Goal: Information Seeking & Learning: Find specific fact

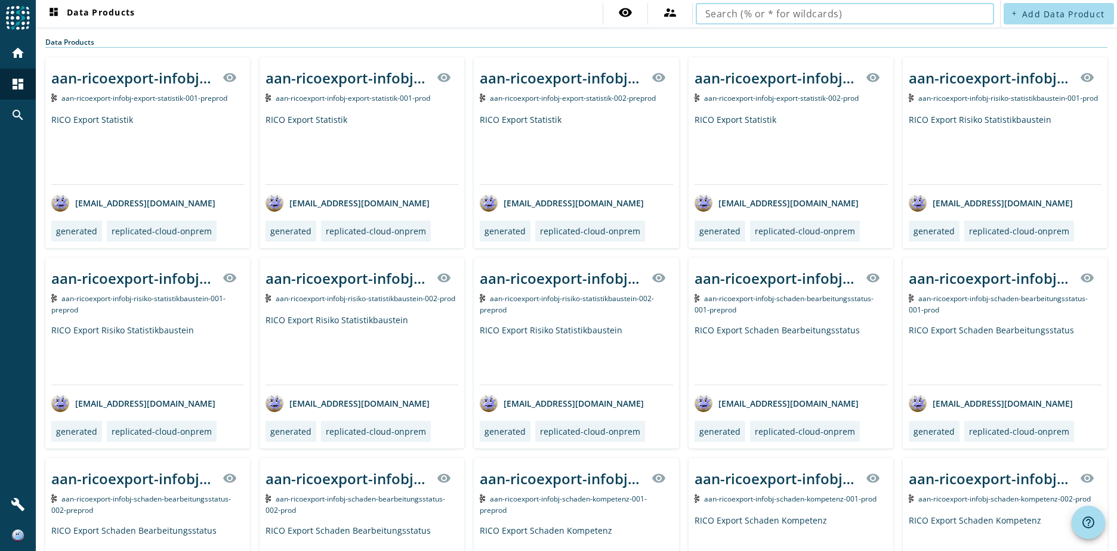
click at [803, 17] on input "text" at bounding box center [844, 14] width 279 height 14
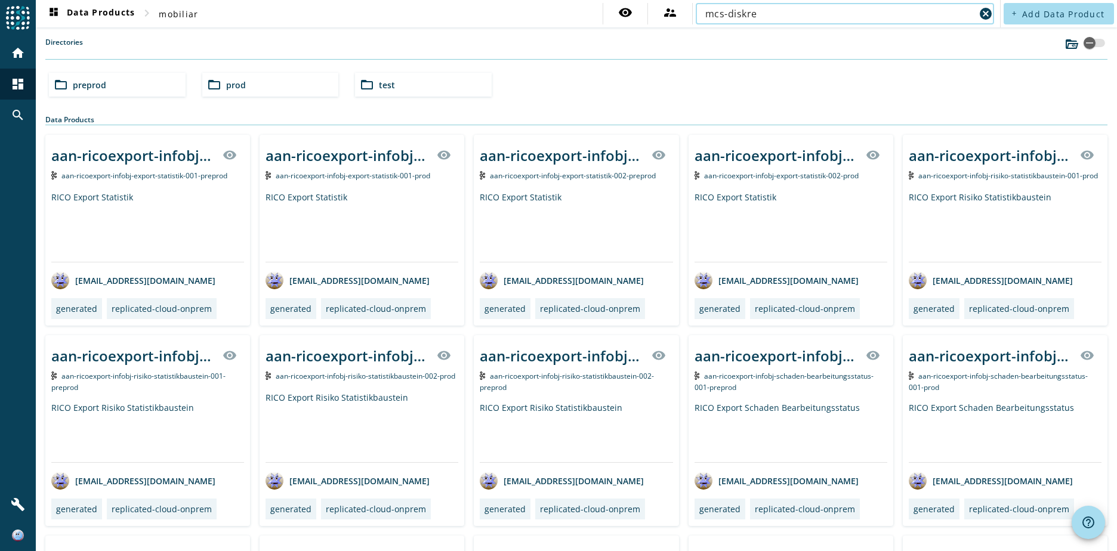
type input "mcs-diskre"
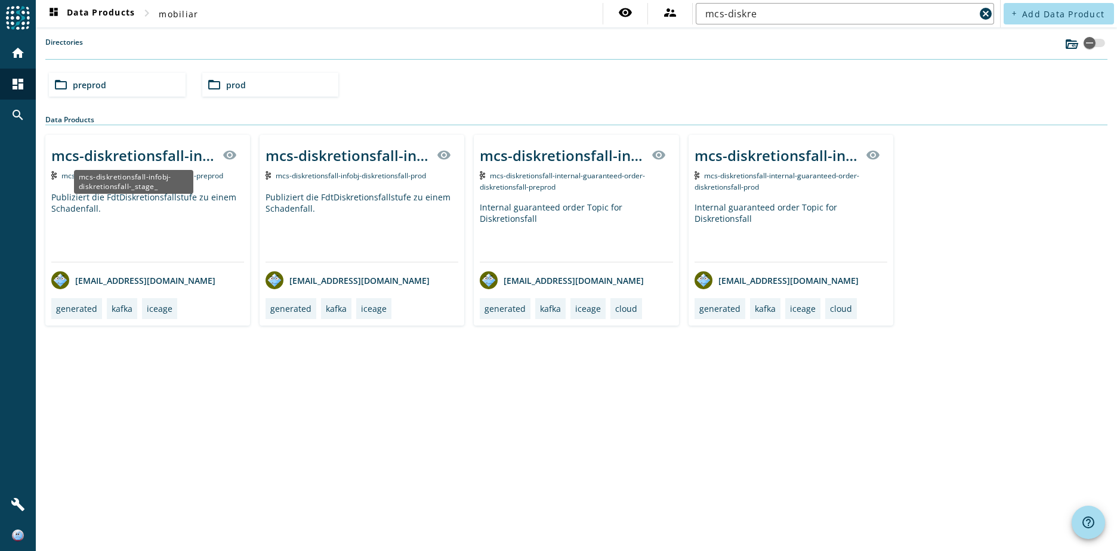
click at [136, 157] on div "mcs-diskretionsfall-infobj-diskretionsfall-_stage_" at bounding box center [133, 156] width 164 height 20
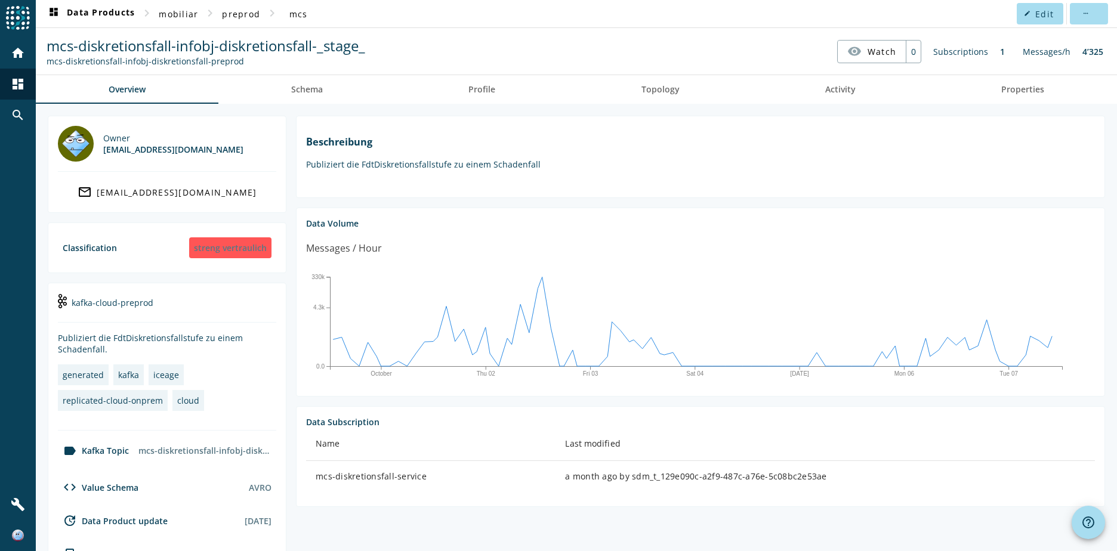
click at [314, 44] on span "mcs-diskretionsfall-infobj-diskretionsfall-_stage_" at bounding box center [206, 46] width 319 height 20
drag, startPoint x: 382, startPoint y: 45, endPoint x: 47, endPoint y: 37, distance: 335.3
click at [47, 37] on nav "mcs-diskretionsfall-infobj-diskretionsfall-_stage_ mcs-diskretionsfall-infobj-d…" at bounding box center [576, 51] width 1071 height 37
copy span "mcs-diskretionsfall-infobj-diskretionsfall-_stage_"
